Goal: Information Seeking & Learning: Learn about a topic

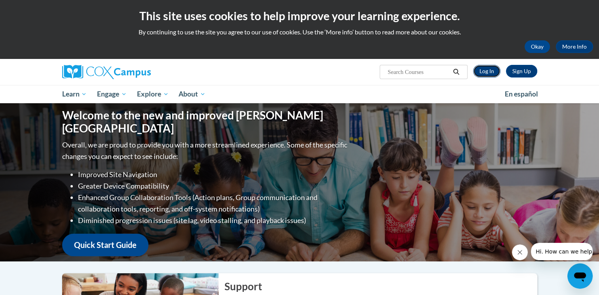
click at [498, 72] on link "Log In" at bounding box center [486, 71] width 27 height 13
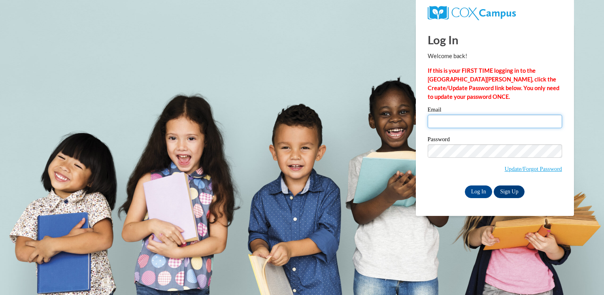
click at [446, 117] on input "Email" at bounding box center [495, 121] width 134 height 13
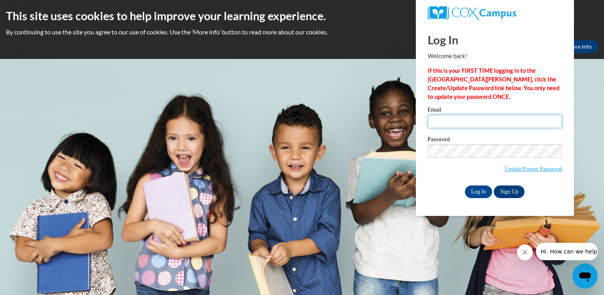
type input "rrobins6@my.athens.edu"
click at [481, 194] on input "Log In" at bounding box center [479, 192] width 28 height 13
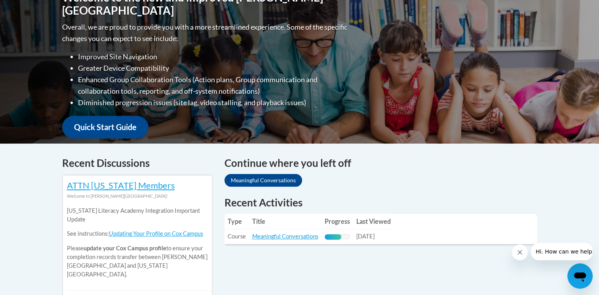
scroll to position [206, 0]
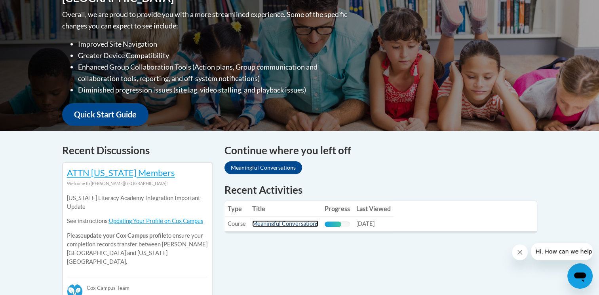
click at [306, 223] on link "Meaningful Conversations" at bounding box center [285, 223] width 66 height 7
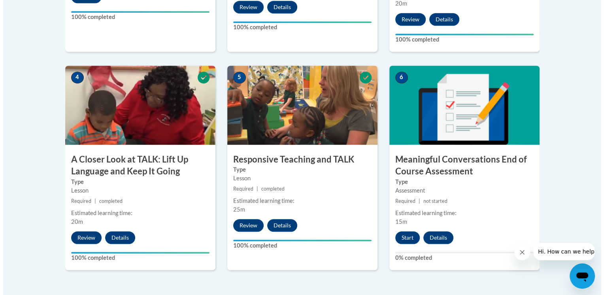
scroll to position [430, 0]
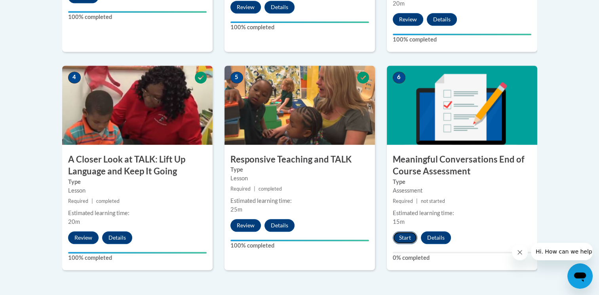
click at [407, 237] on button "Start" at bounding box center [404, 237] width 25 height 13
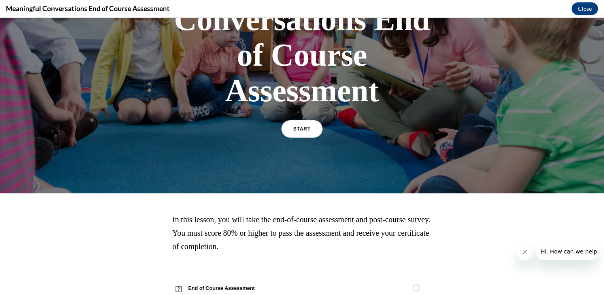
scroll to position [133, 0]
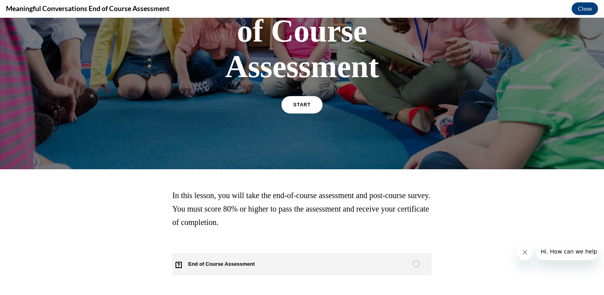
click at [415, 259] on span "Table of contents" at bounding box center [416, 263] width 11 height 11
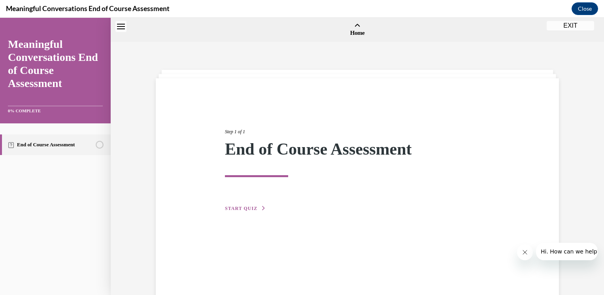
scroll to position [25, 0]
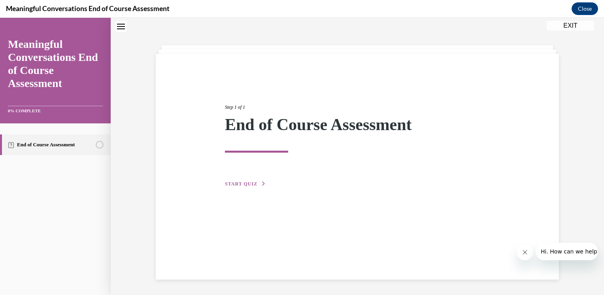
click at [261, 184] on icon "button" at bounding box center [263, 184] width 5 height 4
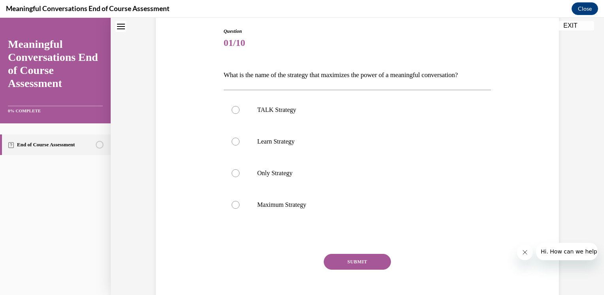
scroll to position [84, 0]
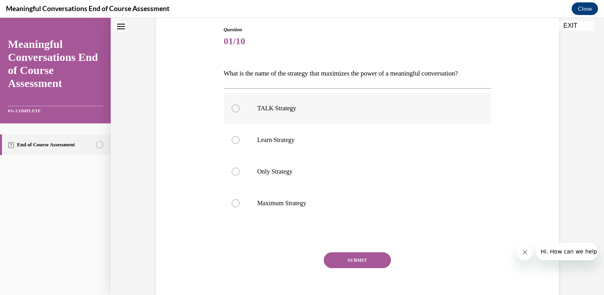
click at [228, 103] on label "TALK Strategy" at bounding box center [358, 109] width 268 height 32
click at [232, 104] on input "TALK Strategy" at bounding box center [236, 108] width 8 height 8
radio input "true"
click at [341, 253] on button "SUBMIT" at bounding box center [357, 260] width 67 height 16
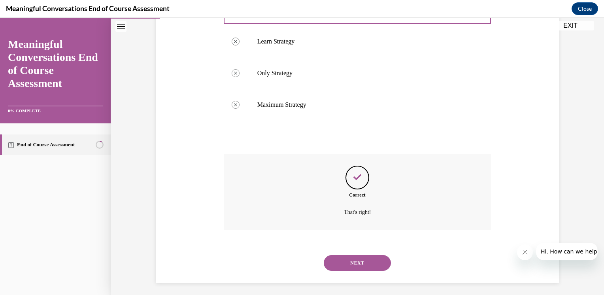
scroll to position [185, 0]
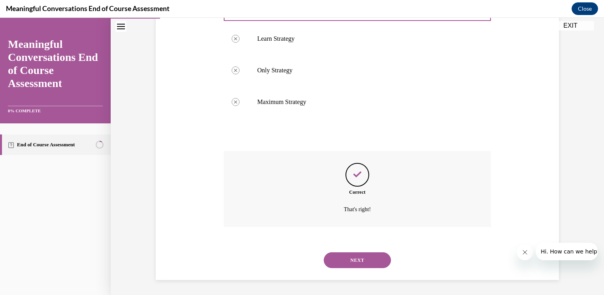
click at [346, 259] on button "NEXT" at bounding box center [357, 260] width 67 height 16
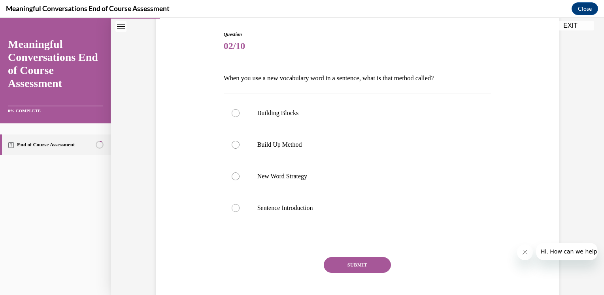
scroll to position [81, 0]
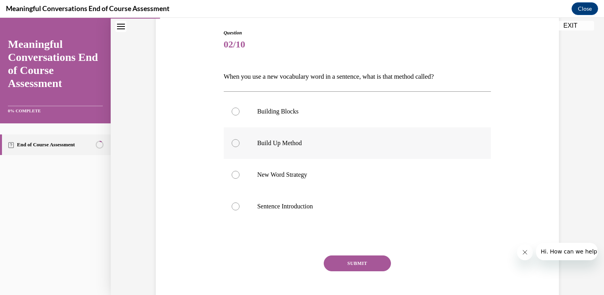
click at [237, 142] on label "Build Up Method" at bounding box center [358, 143] width 268 height 32
click at [237, 142] on input "Build Up Method" at bounding box center [236, 143] width 8 height 8
radio input "true"
click at [347, 259] on button "SUBMIT" at bounding box center [357, 264] width 67 height 16
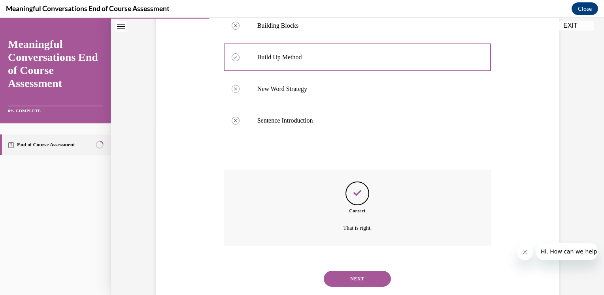
scroll to position [185, 0]
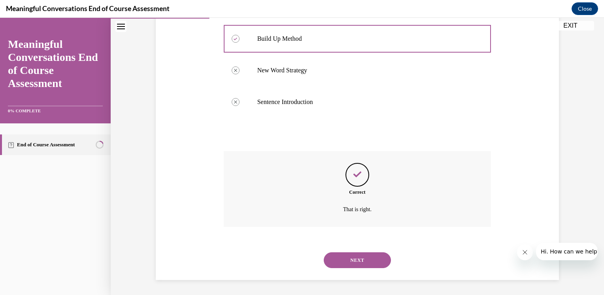
click at [351, 262] on button "NEXT" at bounding box center [357, 260] width 67 height 16
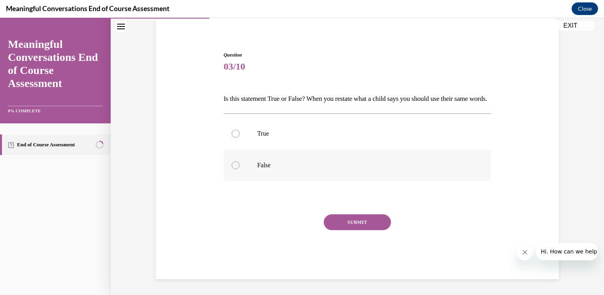
click at [239, 164] on label "False" at bounding box center [358, 166] width 268 height 32
click at [239, 164] on input "False" at bounding box center [236, 165] width 8 height 8
radio input "true"
click at [343, 225] on button "SUBMIT" at bounding box center [357, 222] width 67 height 16
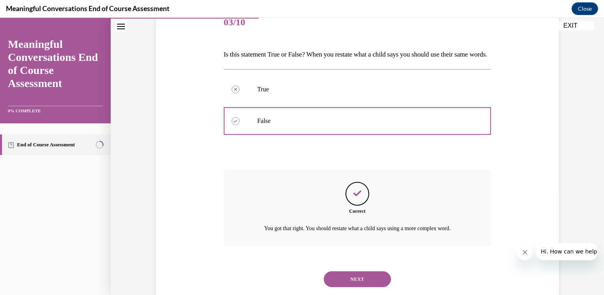
scroll to position [136, 0]
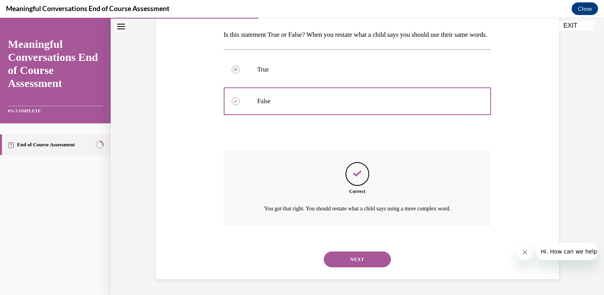
click at [357, 256] on button "NEXT" at bounding box center [357, 260] width 67 height 16
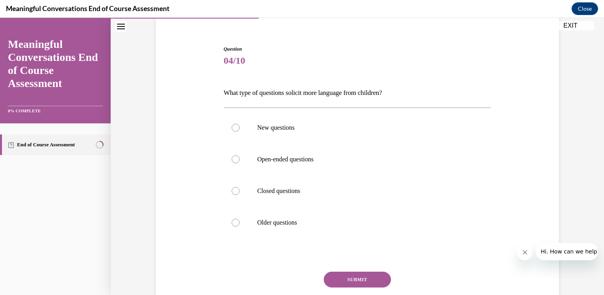
scroll to position [65, 0]
click at [234, 157] on div at bounding box center [236, 159] width 8 height 8
click at [234, 157] on input "Open-ended questions" at bounding box center [236, 159] width 8 height 8
radio input "true"
click at [343, 274] on button "SUBMIT" at bounding box center [357, 279] width 67 height 16
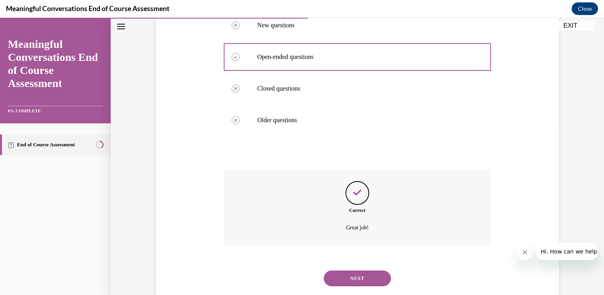
scroll to position [185, 0]
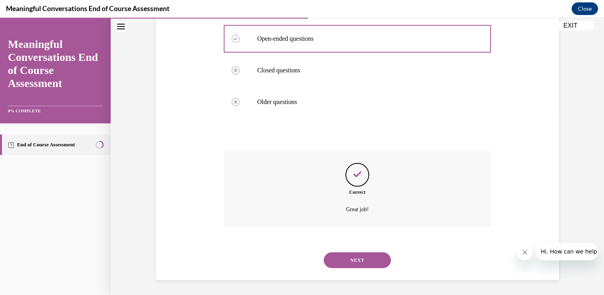
click at [347, 265] on button "NEXT" at bounding box center [357, 260] width 67 height 16
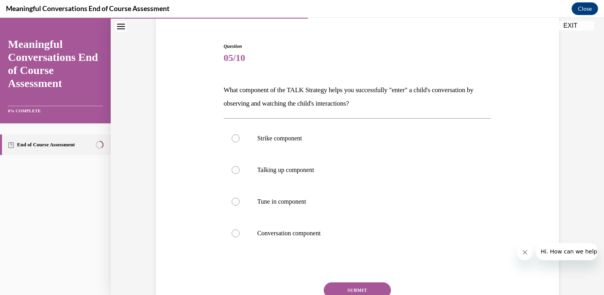
scroll to position [68, 0]
click at [234, 199] on div at bounding box center [236, 201] width 8 height 8
click at [234, 199] on input "Tune in component" at bounding box center [236, 201] width 8 height 8
radio input "true"
click at [354, 284] on button "SUBMIT" at bounding box center [357, 290] width 67 height 16
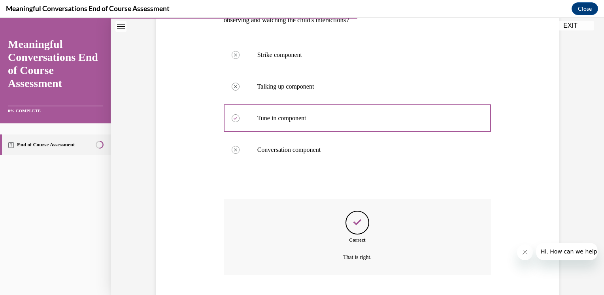
scroll to position [199, 0]
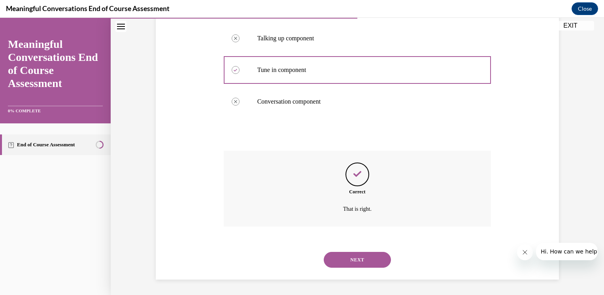
click at [362, 256] on button "NEXT" at bounding box center [357, 260] width 67 height 16
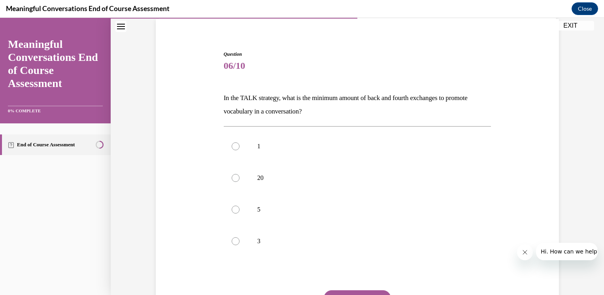
scroll to position [60, 0]
click at [286, 203] on label "5" at bounding box center [358, 209] width 268 height 32
click at [240, 205] on input "5" at bounding box center [236, 209] width 8 height 8
radio input "true"
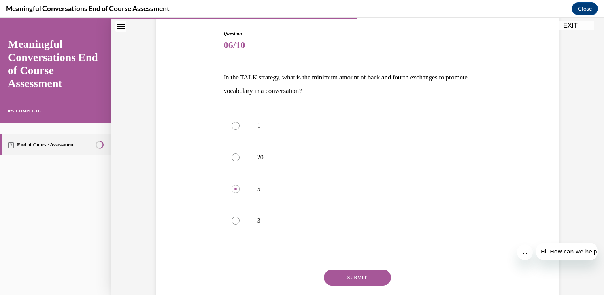
scroll to position [78, 0]
click at [348, 275] on button "SUBMIT" at bounding box center [357, 279] width 67 height 16
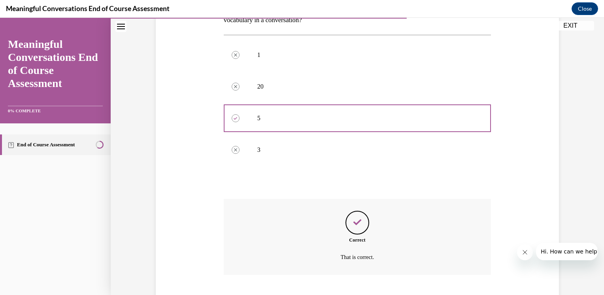
scroll to position [199, 0]
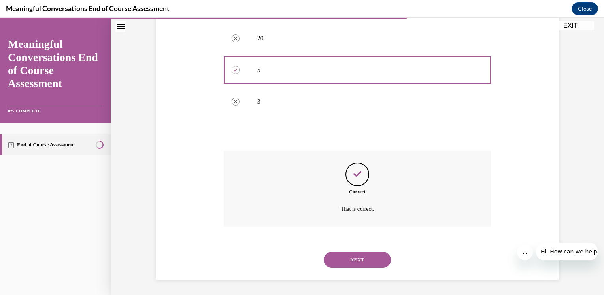
click at [366, 262] on button "NEXT" at bounding box center [357, 260] width 67 height 16
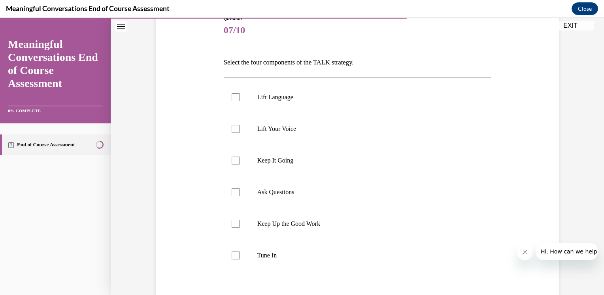
scroll to position [98, 0]
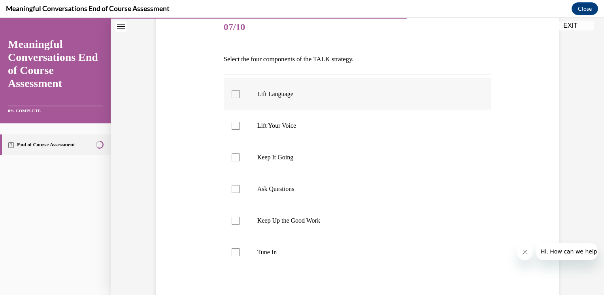
click at [234, 91] on div at bounding box center [236, 94] width 8 height 8
click at [234, 91] on input "Lift Language" at bounding box center [236, 94] width 8 height 8
checkbox input "true"
click at [236, 159] on div at bounding box center [236, 157] width 8 height 8
click at [236, 159] on input "Keep It Going" at bounding box center [236, 157] width 8 height 8
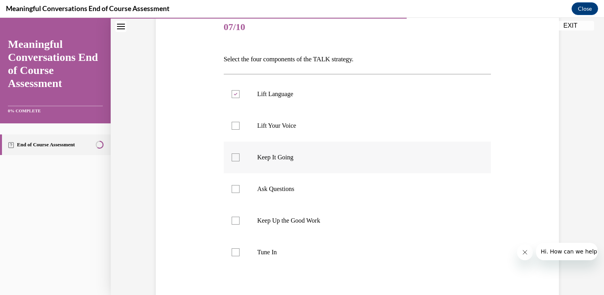
checkbox input "true"
click at [233, 187] on div at bounding box center [236, 189] width 8 height 8
click at [233, 187] on input "Ask Questions" at bounding box center [236, 189] width 8 height 8
checkbox input "true"
click at [236, 256] on label "Tune In" at bounding box center [358, 253] width 268 height 32
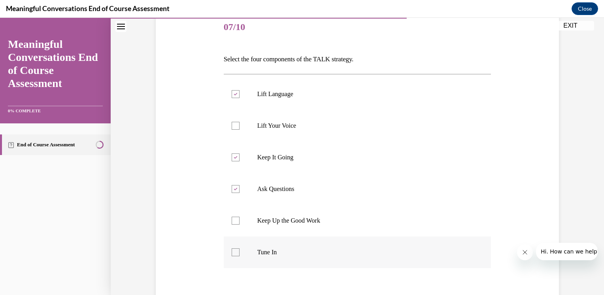
click at [236, 256] on input "Tune In" at bounding box center [236, 252] width 8 height 8
checkbox input "true"
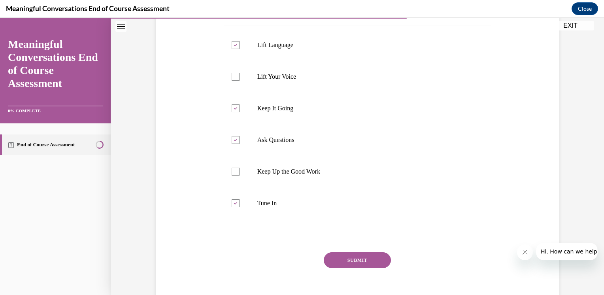
scroll to position [154, 0]
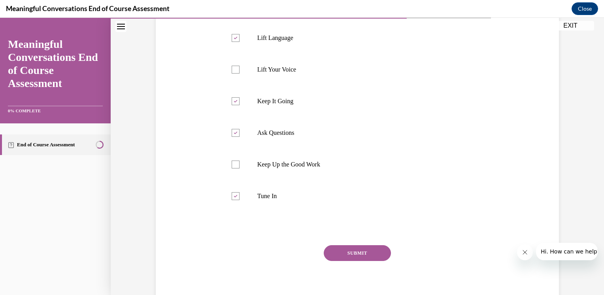
click at [334, 253] on button "SUBMIT" at bounding box center [357, 253] width 67 height 16
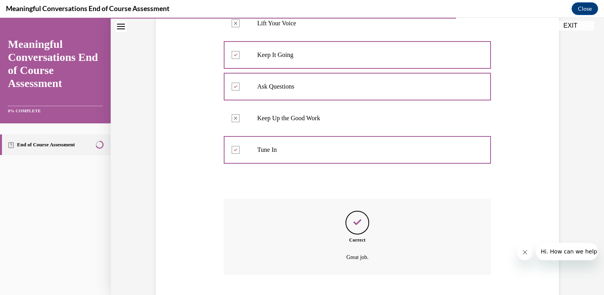
scroll to position [248, 0]
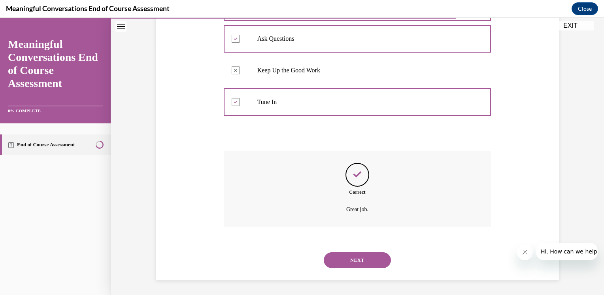
click at [350, 263] on button "NEXT" at bounding box center [357, 260] width 67 height 16
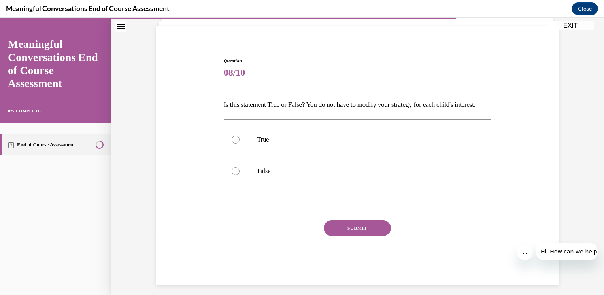
scroll to position [52, 0]
click at [233, 188] on label "False" at bounding box center [358, 172] width 268 height 32
click at [233, 176] on input "False" at bounding box center [236, 172] width 8 height 8
radio input "true"
click at [349, 237] on button "SUBMIT" at bounding box center [357, 229] width 67 height 16
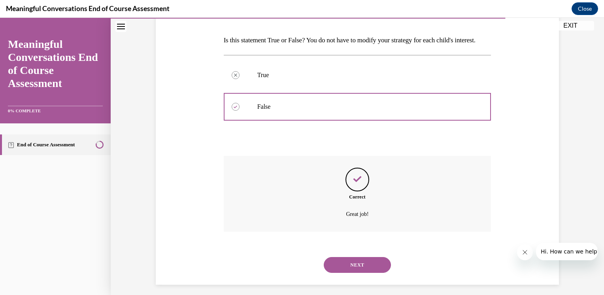
scroll to position [136, 0]
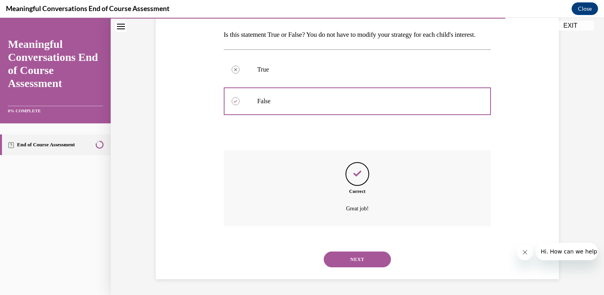
click at [360, 257] on button "NEXT" at bounding box center [357, 260] width 67 height 16
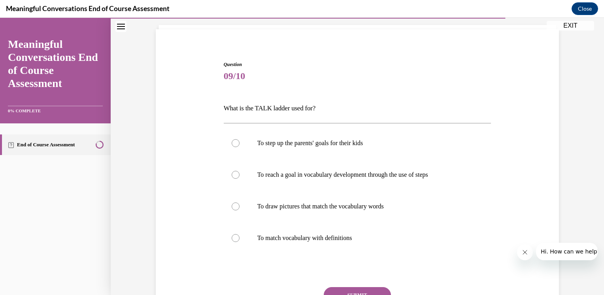
scroll to position [52, 0]
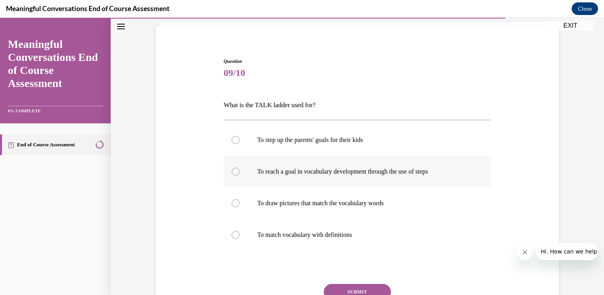
click at [241, 168] on label "To reach a goal in vocabulary development through the use of steps" at bounding box center [358, 172] width 268 height 32
click at [240, 168] on input "To reach a goal in vocabulary development through the use of steps" at bounding box center [236, 172] width 8 height 8
radio input "true"
click at [339, 288] on button "SUBMIT" at bounding box center [357, 292] width 67 height 16
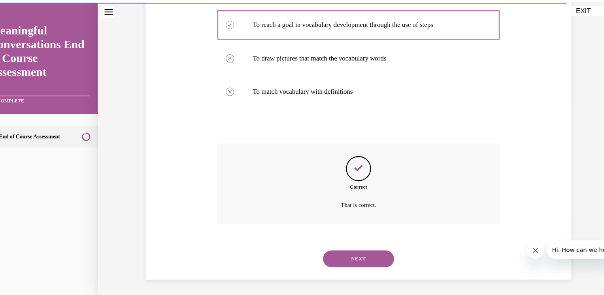
scroll to position [430, 0]
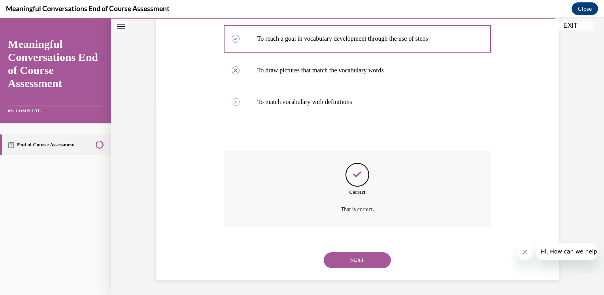
click at [360, 262] on button "NEXT" at bounding box center [357, 260] width 67 height 16
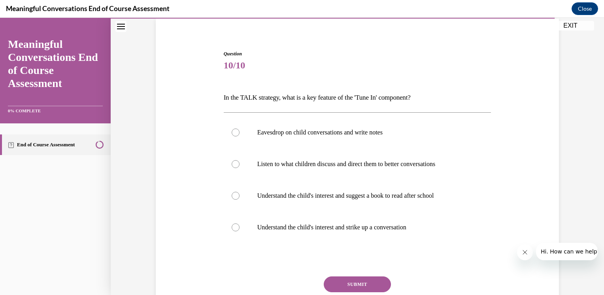
scroll to position [64, 0]
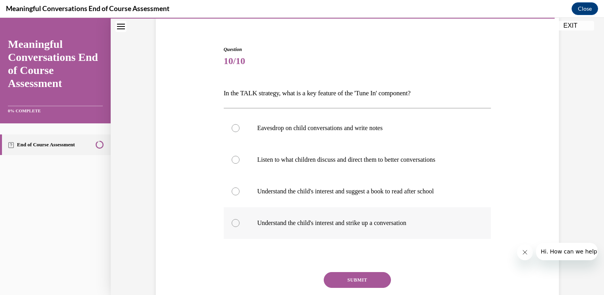
click at [251, 231] on label "Understand the child's interest and strike up a conversation" at bounding box center [358, 223] width 268 height 32
click at [240, 227] on input "Understand the child's interest and strike up a conversation" at bounding box center [236, 223] width 8 height 8
radio input "true"
click at [347, 278] on button "SUBMIT" at bounding box center [357, 280] width 67 height 16
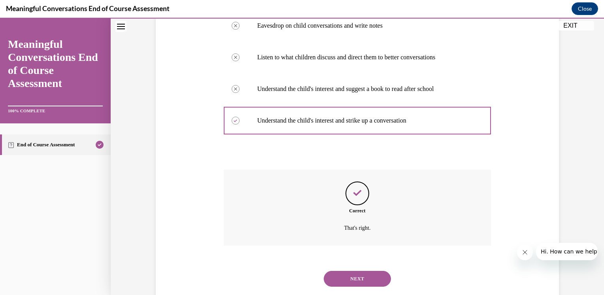
scroll to position [185, 0]
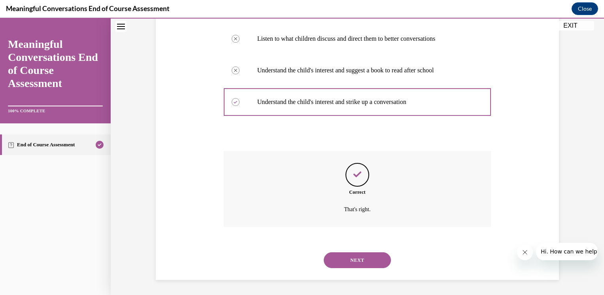
click at [354, 260] on button "NEXT" at bounding box center [357, 260] width 67 height 16
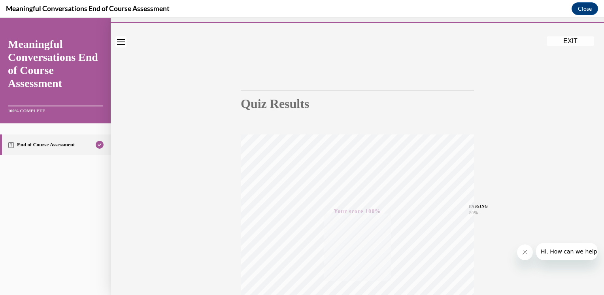
scroll to position [0, 0]
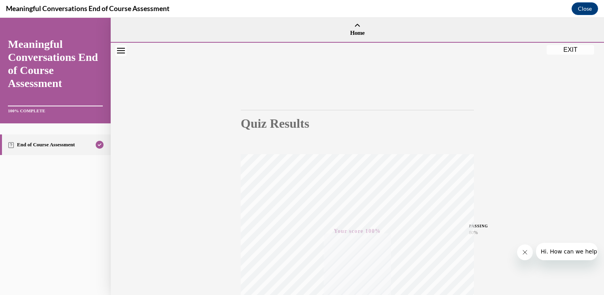
click at [571, 52] on button "EXIT" at bounding box center [570, 49] width 47 height 9
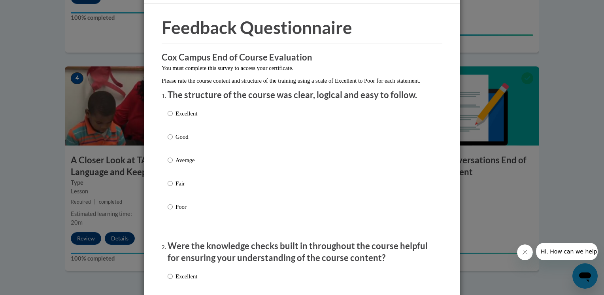
scroll to position [25, 0]
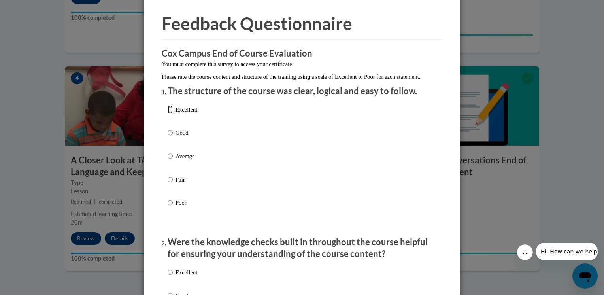
click at [168, 114] on input "Excellent" at bounding box center [170, 109] width 5 height 9
radio input "true"
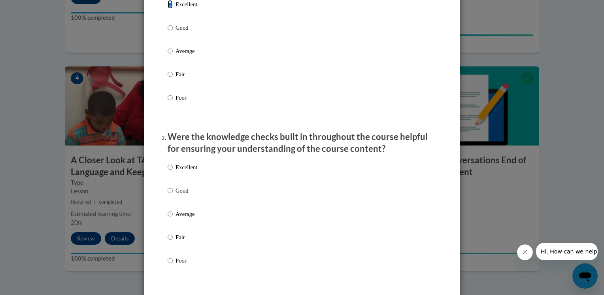
scroll to position [134, 0]
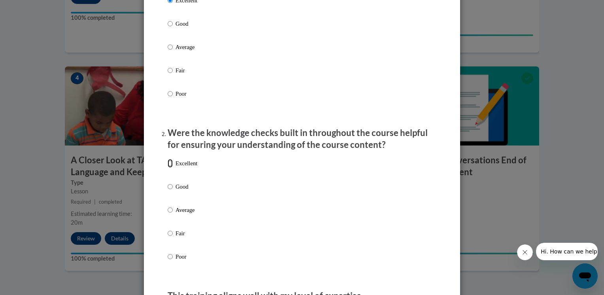
click at [169, 168] on input "Excellent" at bounding box center [170, 163] width 5 height 9
radio input "true"
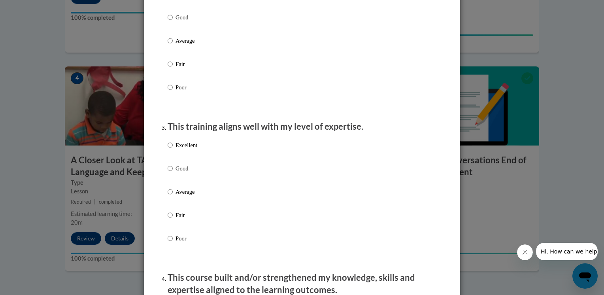
scroll to position [305, 0]
click at [168, 149] on input "Excellent" at bounding box center [170, 144] width 5 height 9
radio input "true"
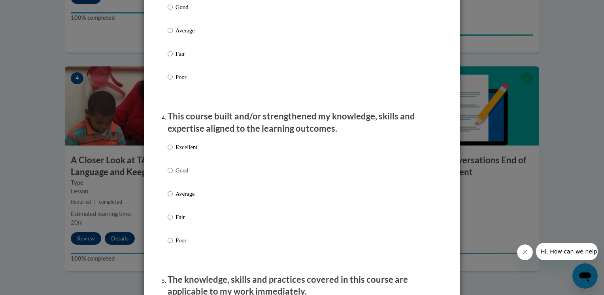
scroll to position [465, 0]
click at [169, 152] on input "Excellent" at bounding box center [170, 147] width 5 height 9
radio input "true"
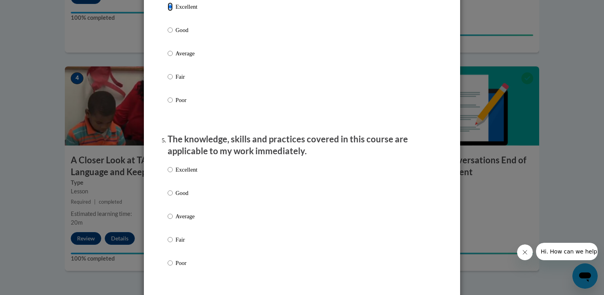
scroll to position [606, 0]
click at [169, 174] on input "Excellent" at bounding box center [170, 169] width 5 height 9
radio input "true"
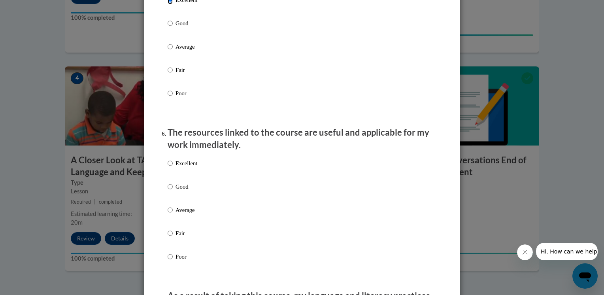
scroll to position [775, 0]
click at [171, 172] on label "Excellent" at bounding box center [183, 169] width 30 height 21
click at [171, 168] on input "Excellent" at bounding box center [170, 163] width 5 height 9
radio input "true"
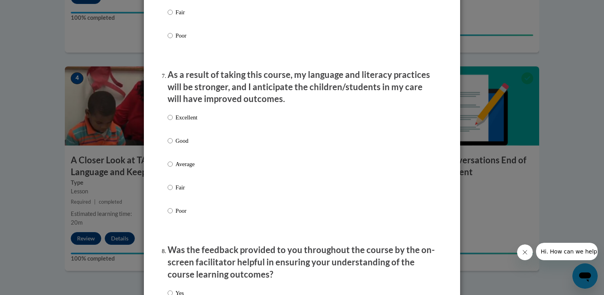
scroll to position [997, 0]
click at [170, 128] on label "Excellent" at bounding box center [183, 123] width 30 height 21
click at [170, 121] on input "Excellent" at bounding box center [170, 117] width 5 height 9
radio input "true"
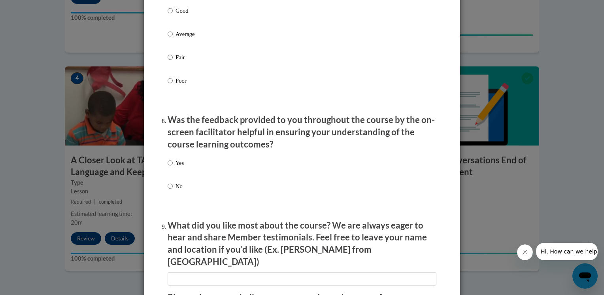
scroll to position [1137, 0]
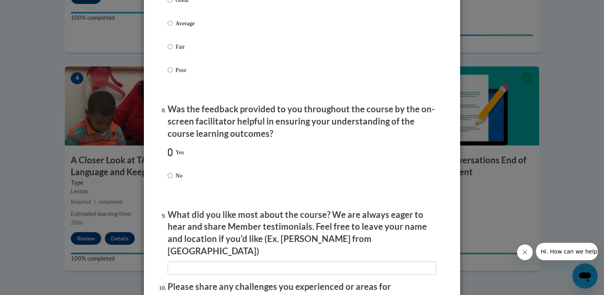
click at [169, 157] on input "Yes" at bounding box center [170, 152] width 5 height 9
radio input "true"
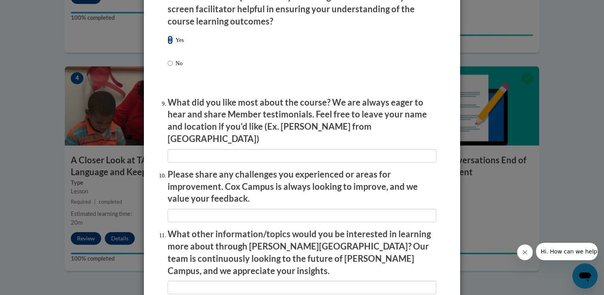
scroll to position [1252, 0]
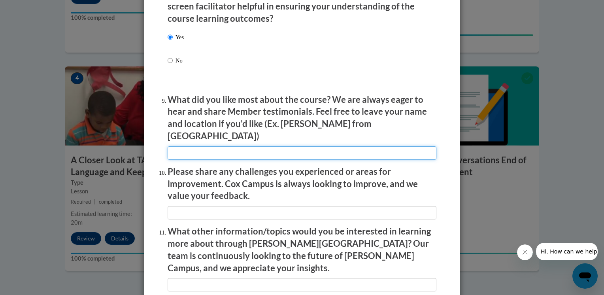
click at [207, 150] on input "textbox" at bounding box center [302, 152] width 269 height 13
type input "I liked how the course was broken down into sections. It made everything easier…"
type input "I didn't have any challenges."
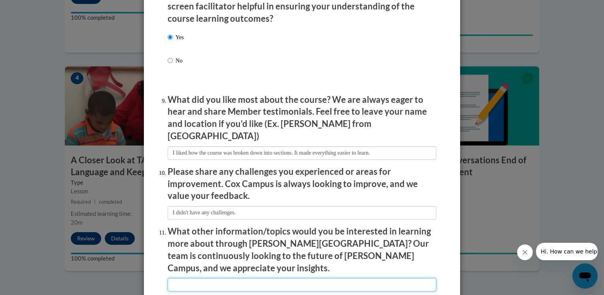
type input "Topics related to pre-k aged children would be helpful."
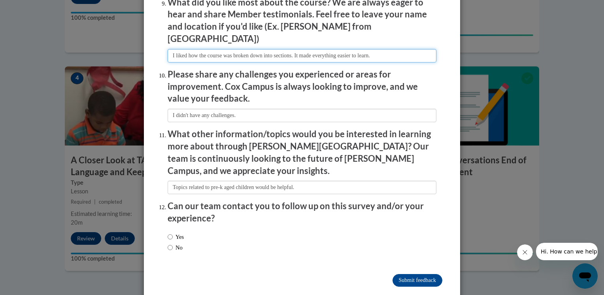
scroll to position [1352, 0]
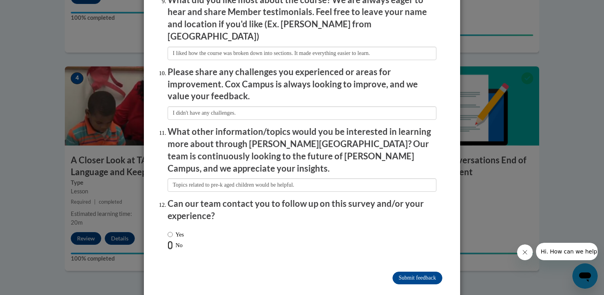
click at [169, 241] on input "No" at bounding box center [170, 245] width 5 height 9
radio input "true"
click at [395, 272] on input "Submit feedback" at bounding box center [418, 278] width 50 height 13
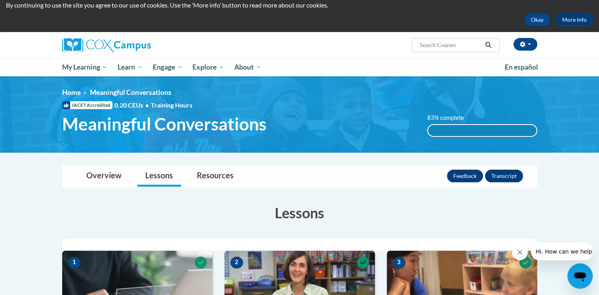
scroll to position [0, 0]
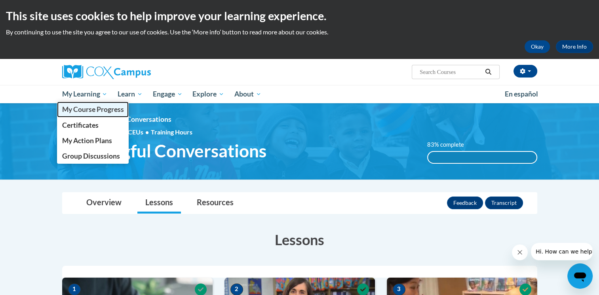
click at [105, 108] on span "My Course Progress" at bounding box center [93, 109] width 62 height 8
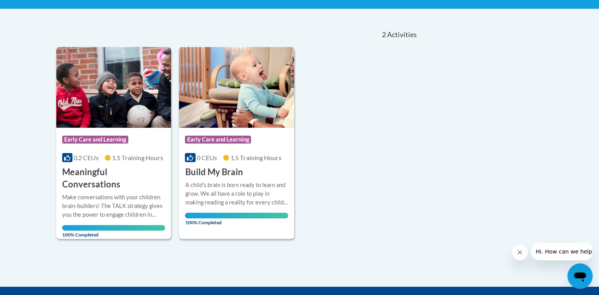
scroll to position [157, 0]
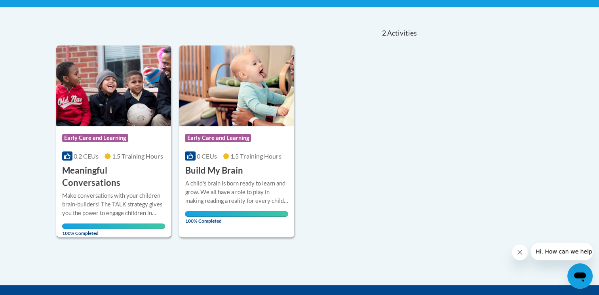
click at [109, 169] on h3 "Meaningful Conversations" at bounding box center [113, 177] width 103 height 25
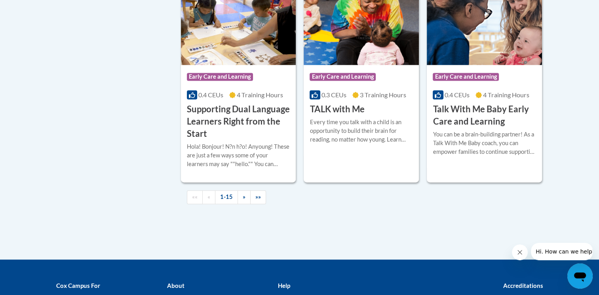
scroll to position [1184, 0]
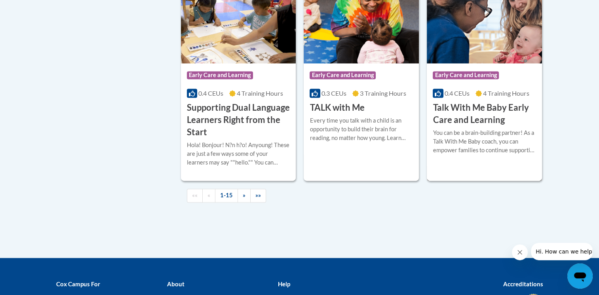
click at [477, 126] on h3 "Talk With Me Baby Early Care and Learning" at bounding box center [483, 114] width 103 height 25
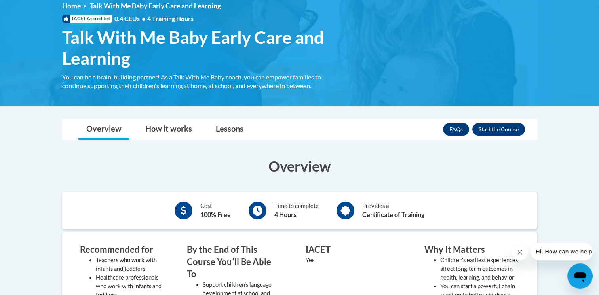
scroll to position [112, 0]
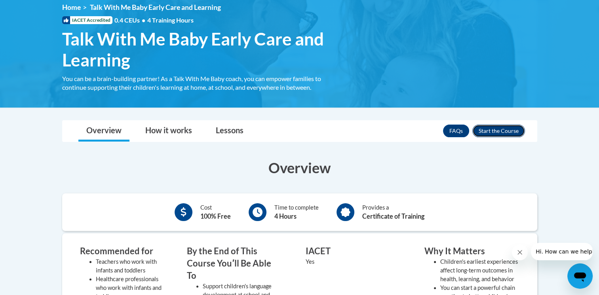
click at [504, 129] on button "Enroll" at bounding box center [498, 131] width 53 height 13
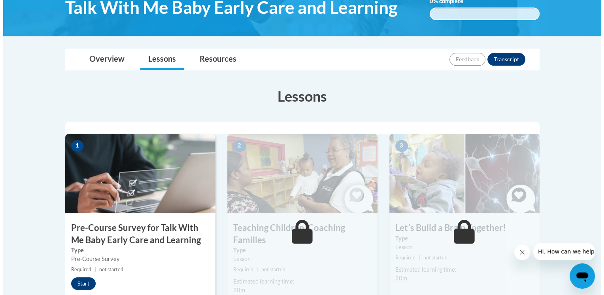
scroll to position [144, 0]
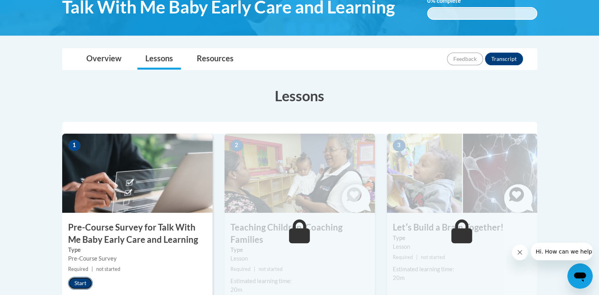
click at [87, 280] on button "Start" at bounding box center [80, 283] width 25 height 13
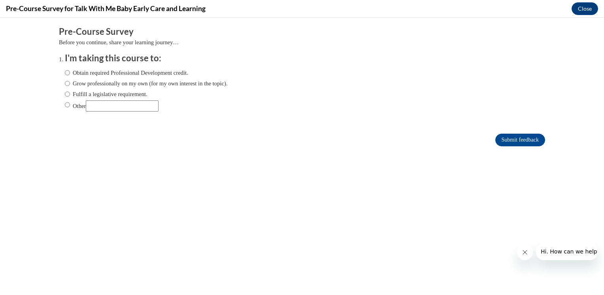
scroll to position [0, 0]
click at [65, 72] on input "Obtain required Professional Development credit." at bounding box center [67, 72] width 5 height 9
radio input "true"
click at [497, 140] on input "Submit feedback" at bounding box center [521, 140] width 50 height 13
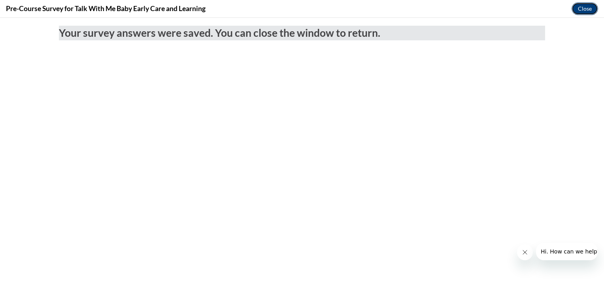
click at [583, 6] on button "Close" at bounding box center [585, 8] width 27 height 13
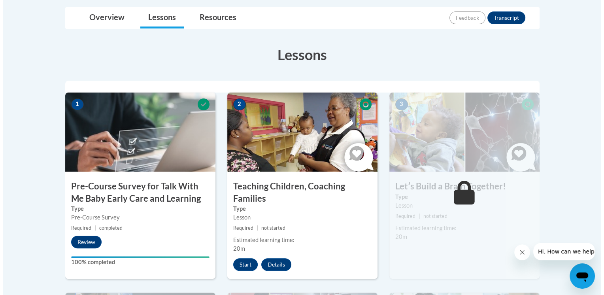
scroll to position [183, 0]
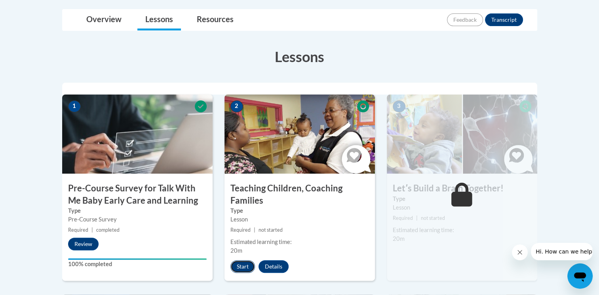
click at [247, 265] on button "Start" at bounding box center [242, 266] width 25 height 13
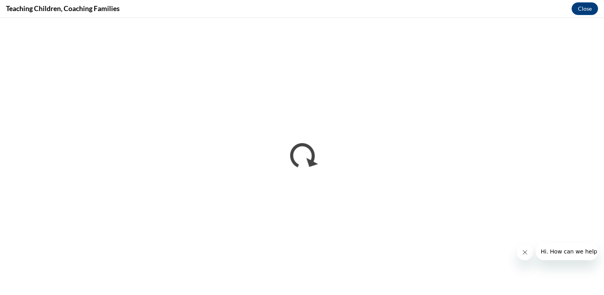
scroll to position [0, 0]
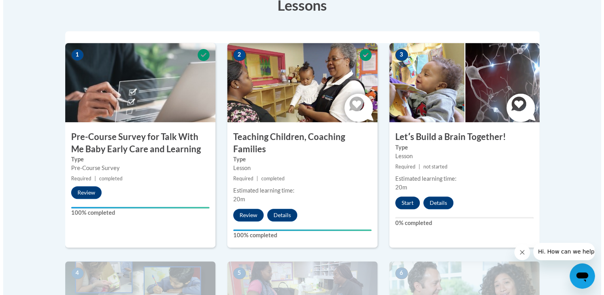
scroll to position [231, 0]
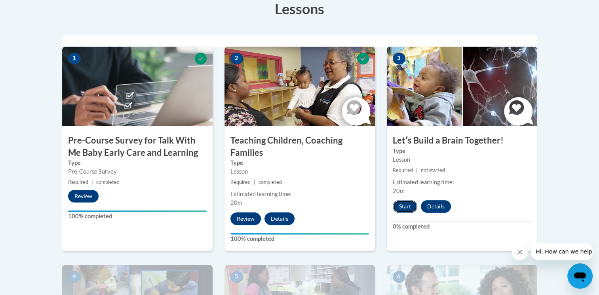
click at [403, 203] on button "Start" at bounding box center [404, 206] width 25 height 13
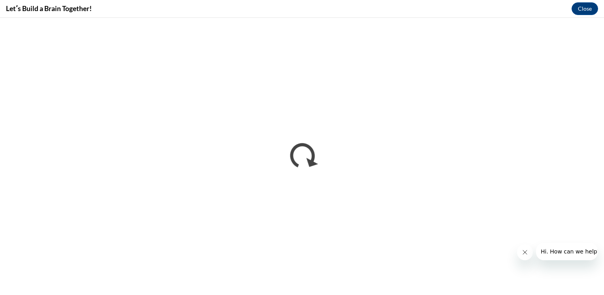
scroll to position [0, 0]
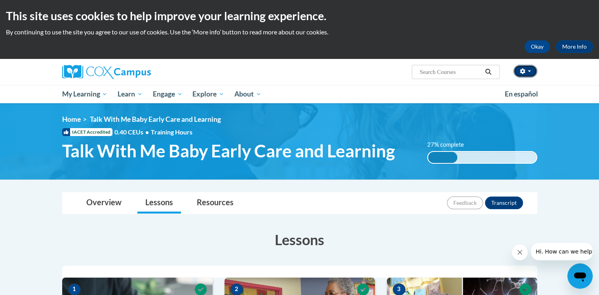
click at [526, 69] on button "button" at bounding box center [525, 71] width 24 height 13
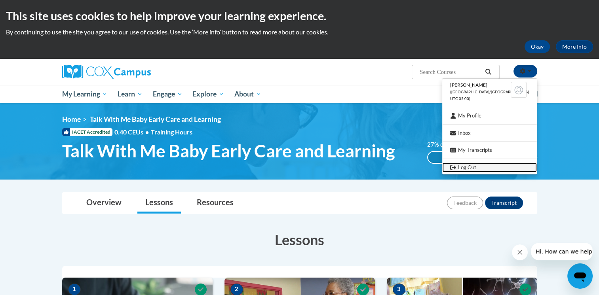
click at [489, 165] on link "Log Out" at bounding box center [489, 168] width 95 height 10
